Goal: Transaction & Acquisition: Purchase product/service

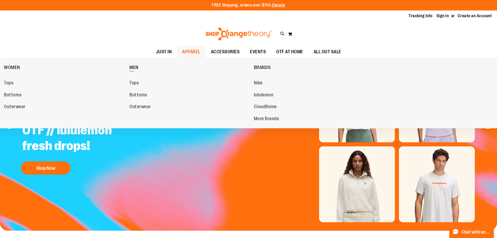
click at [135, 66] on span "MEN" at bounding box center [133, 68] width 9 height 7
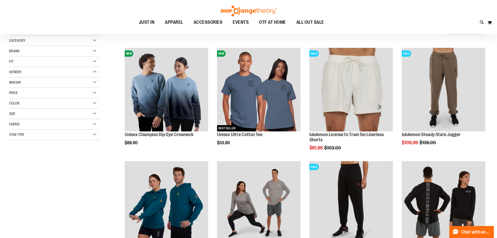
scroll to position [78, 0]
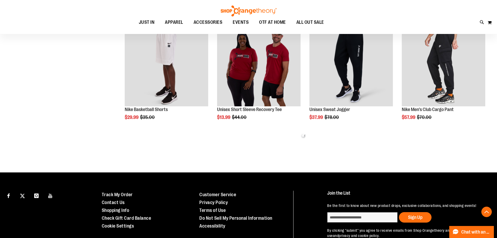
scroll to position [313, 0]
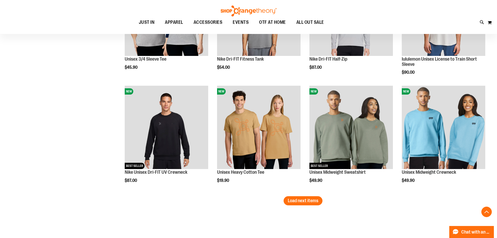
scroll to position [965, 0]
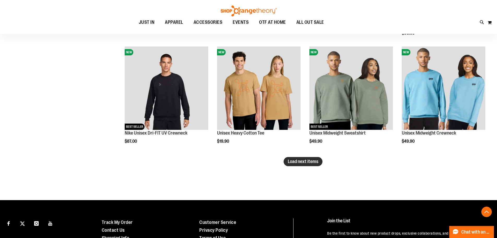
click at [294, 163] on span "Load next items" at bounding box center [303, 161] width 31 height 5
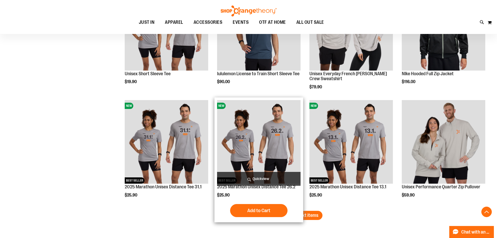
scroll to position [1252, 0]
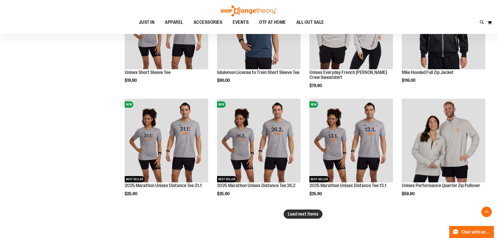
click at [306, 217] on button "Load next items" at bounding box center [303, 213] width 39 height 9
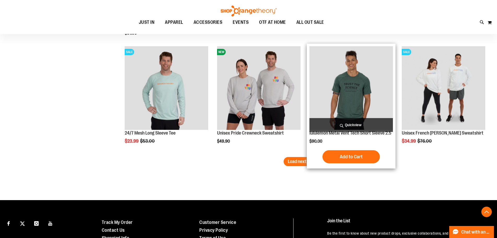
scroll to position [1644, 0]
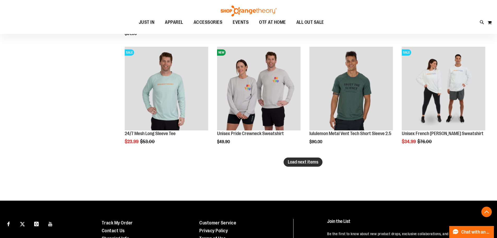
click at [299, 163] on span "Load next items" at bounding box center [303, 161] width 31 height 5
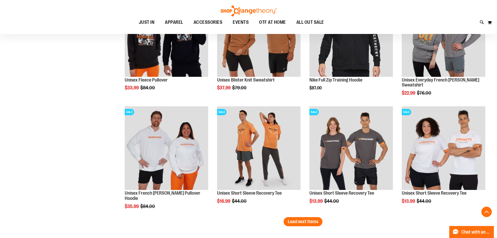
scroll to position [1931, 0]
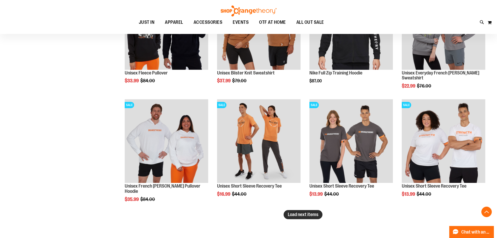
click at [307, 216] on span "Load next items" at bounding box center [303, 214] width 31 height 5
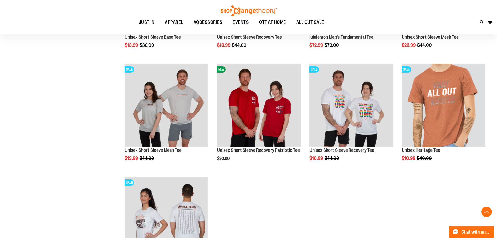
scroll to position [2192, 0]
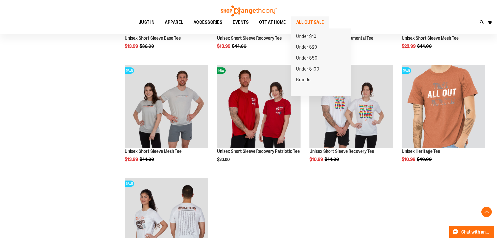
click at [318, 20] on span "ALL OUT SALE" at bounding box center [310, 22] width 28 height 12
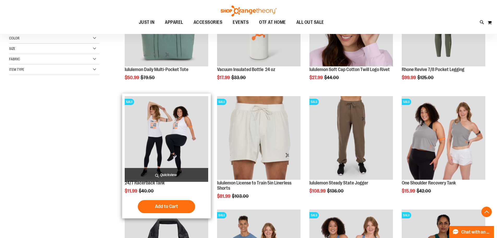
scroll to position [156, 0]
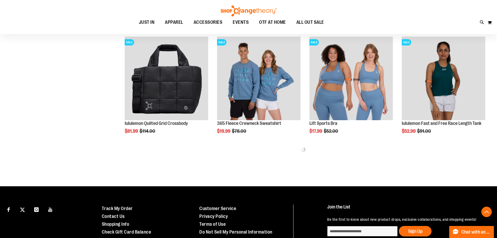
scroll to position [287, 0]
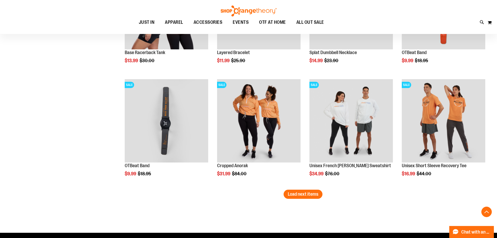
scroll to position [939, 0]
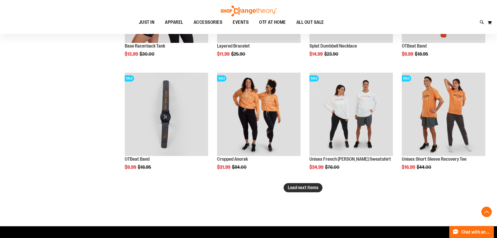
click at [297, 188] on span "Load next items" at bounding box center [303, 187] width 31 height 5
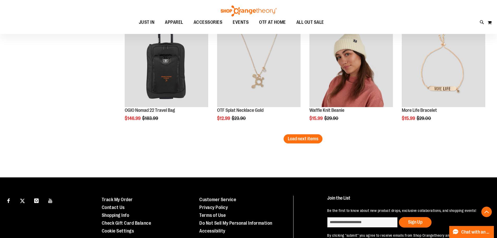
scroll to position [1331, 0]
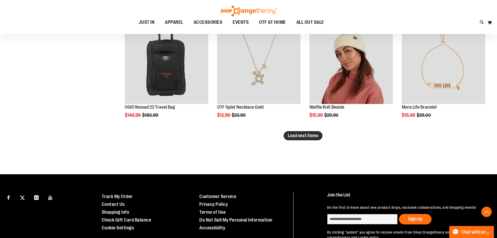
click at [315, 135] on span "Load next items" at bounding box center [303, 135] width 31 height 5
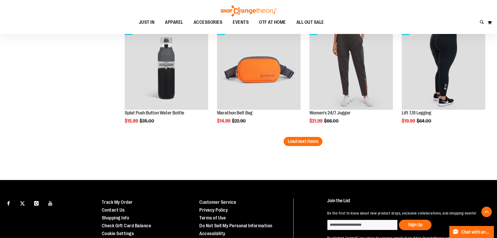
scroll to position [1670, 0]
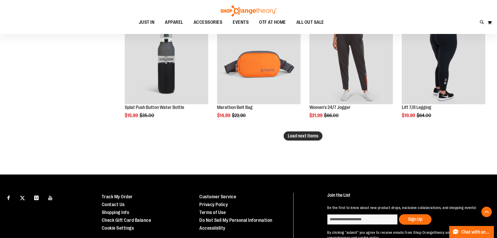
click at [312, 137] on span "Load next items" at bounding box center [303, 135] width 31 height 5
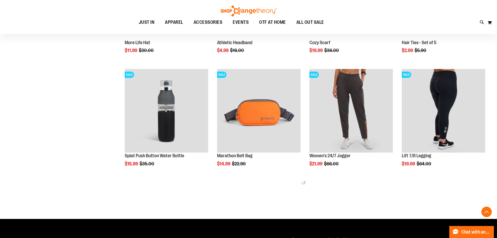
scroll to position [1618, 0]
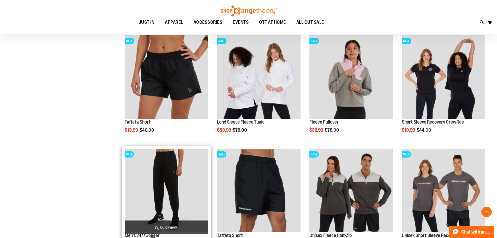
scroll to position [1774, 0]
